Goal: Communication & Community: Participate in discussion

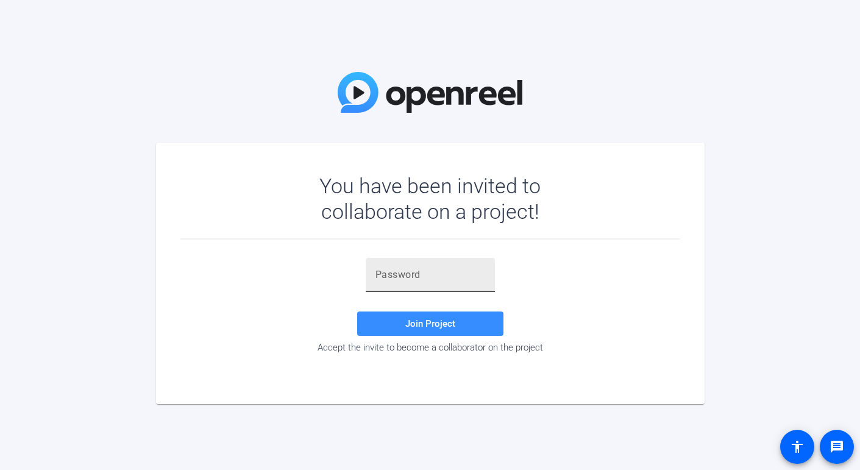
click at [398, 286] on div at bounding box center [430, 275] width 110 height 34
paste input "yC6mGn"
type input "yC6mGn"
click at [402, 326] on span at bounding box center [430, 323] width 146 height 29
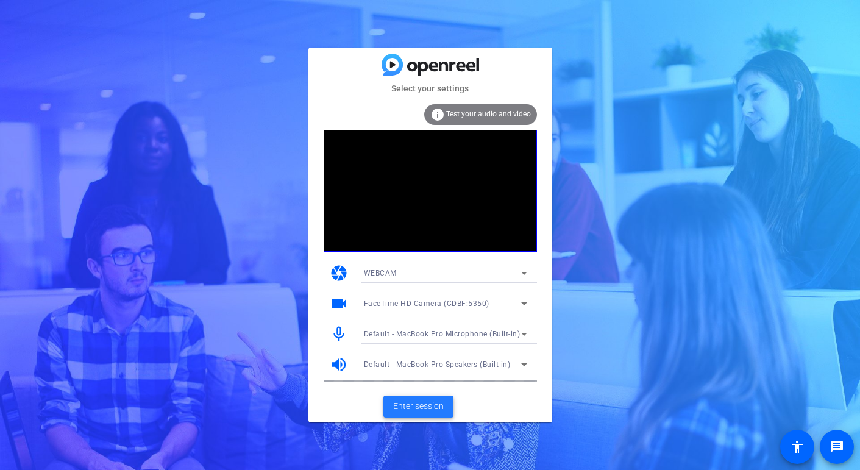
click at [427, 413] on span at bounding box center [418, 406] width 70 height 29
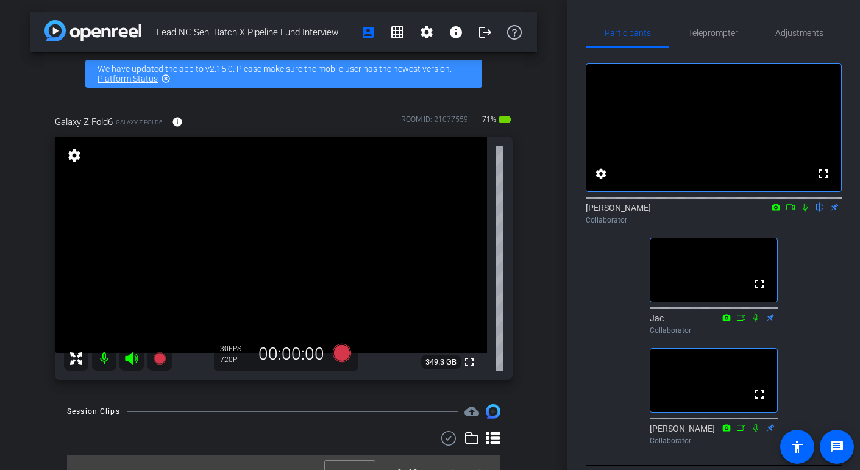
click at [808, 212] on icon at bounding box center [805, 207] width 10 height 9
click at [804, 212] on icon at bounding box center [805, 207] width 10 height 9
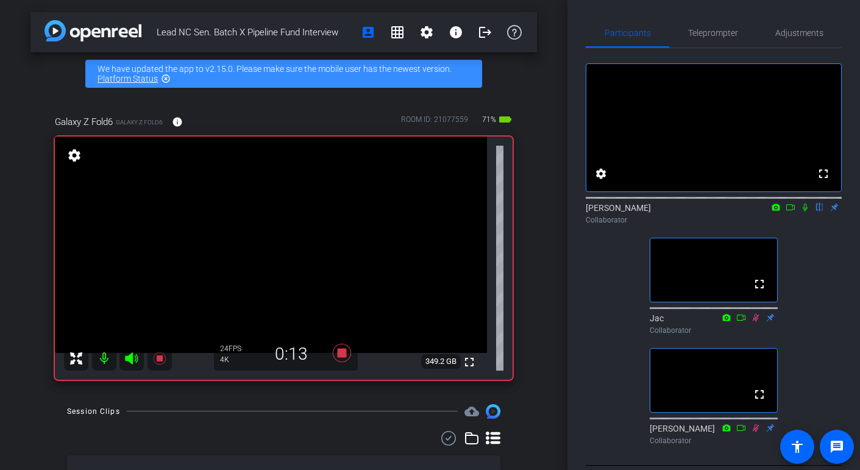
click at [788, 212] on icon at bounding box center [791, 207] width 10 height 9
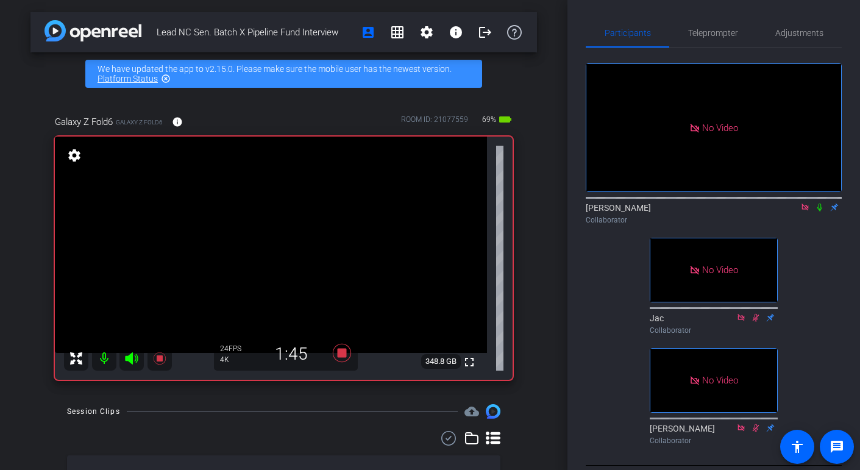
click at [822, 212] on icon at bounding box center [820, 207] width 10 height 9
click at [820, 212] on icon at bounding box center [820, 208] width 7 height 8
click at [819, 212] on icon at bounding box center [820, 207] width 10 height 9
click at [822, 212] on icon at bounding box center [820, 207] width 10 height 9
click at [820, 212] on icon at bounding box center [819, 208] width 5 height 8
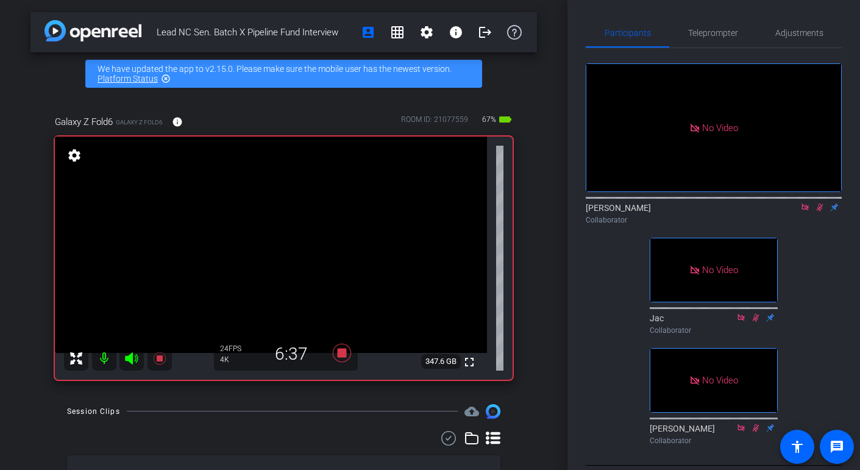
click at [821, 212] on icon at bounding box center [820, 207] width 10 height 9
click at [822, 212] on icon at bounding box center [819, 208] width 5 height 8
click at [822, 212] on icon at bounding box center [820, 207] width 10 height 9
click at [819, 212] on icon at bounding box center [820, 207] width 10 height 9
click at [820, 212] on icon at bounding box center [820, 207] width 10 height 9
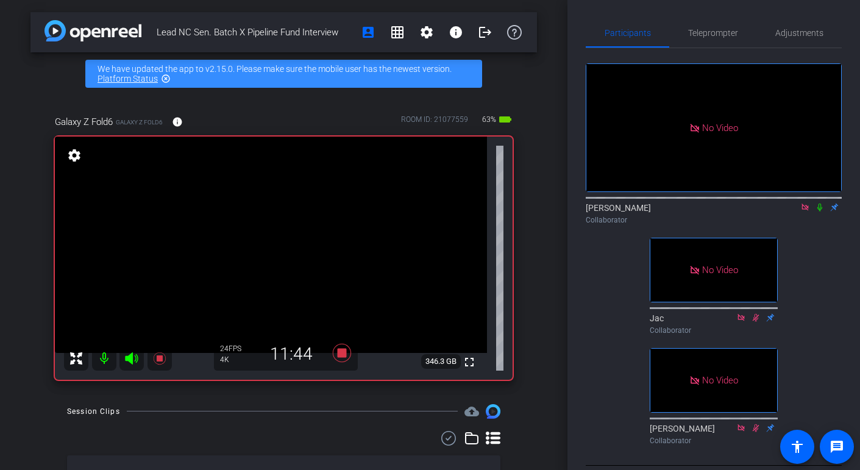
click at [821, 212] on icon at bounding box center [820, 207] width 10 height 9
click at [820, 212] on icon at bounding box center [820, 208] width 7 height 8
click at [821, 212] on icon at bounding box center [820, 207] width 10 height 9
click at [819, 212] on icon at bounding box center [820, 207] width 10 height 9
click at [820, 212] on icon at bounding box center [819, 208] width 5 height 8
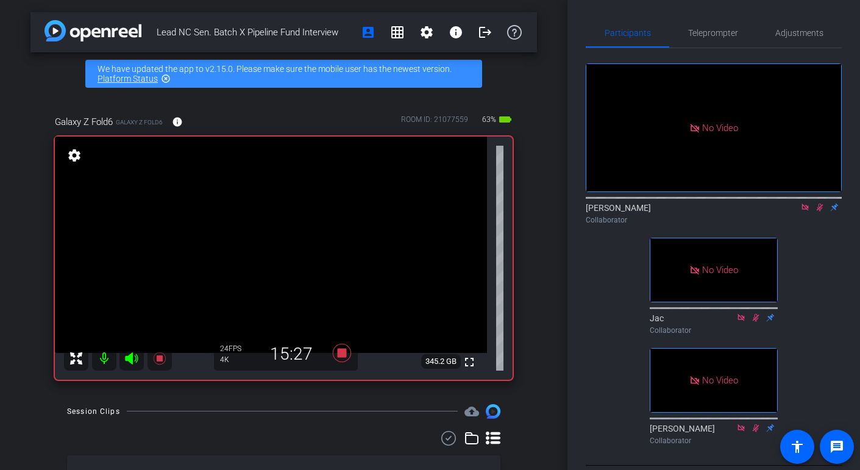
click at [821, 212] on icon at bounding box center [820, 207] width 10 height 9
click at [822, 213] on mat-icon at bounding box center [820, 207] width 15 height 11
click at [820, 212] on icon at bounding box center [820, 207] width 10 height 9
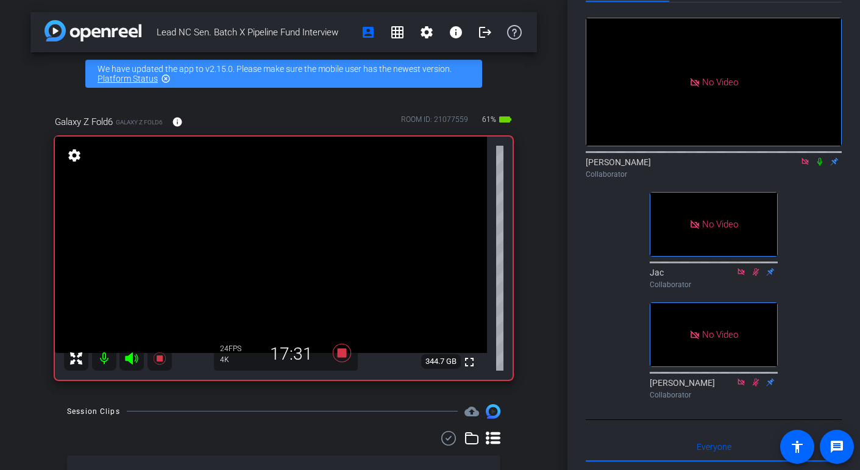
scroll to position [48, 0]
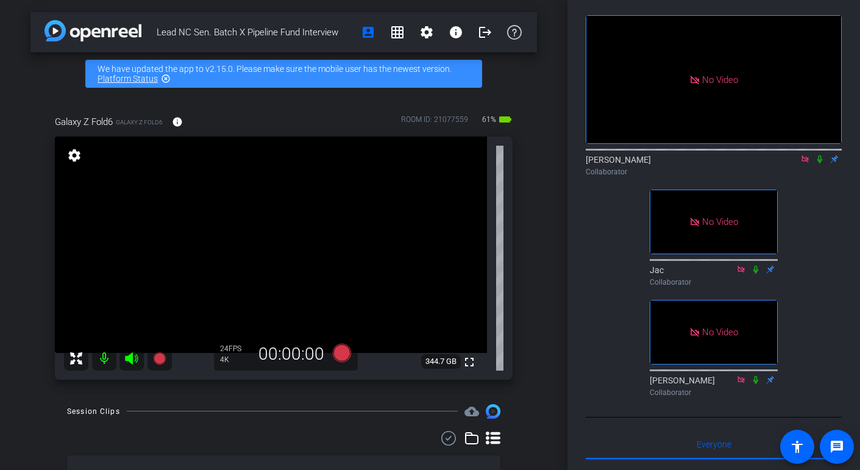
click at [802, 162] on icon at bounding box center [805, 158] width 7 height 7
